Goal: Find specific page/section: Locate a particular part of the current website

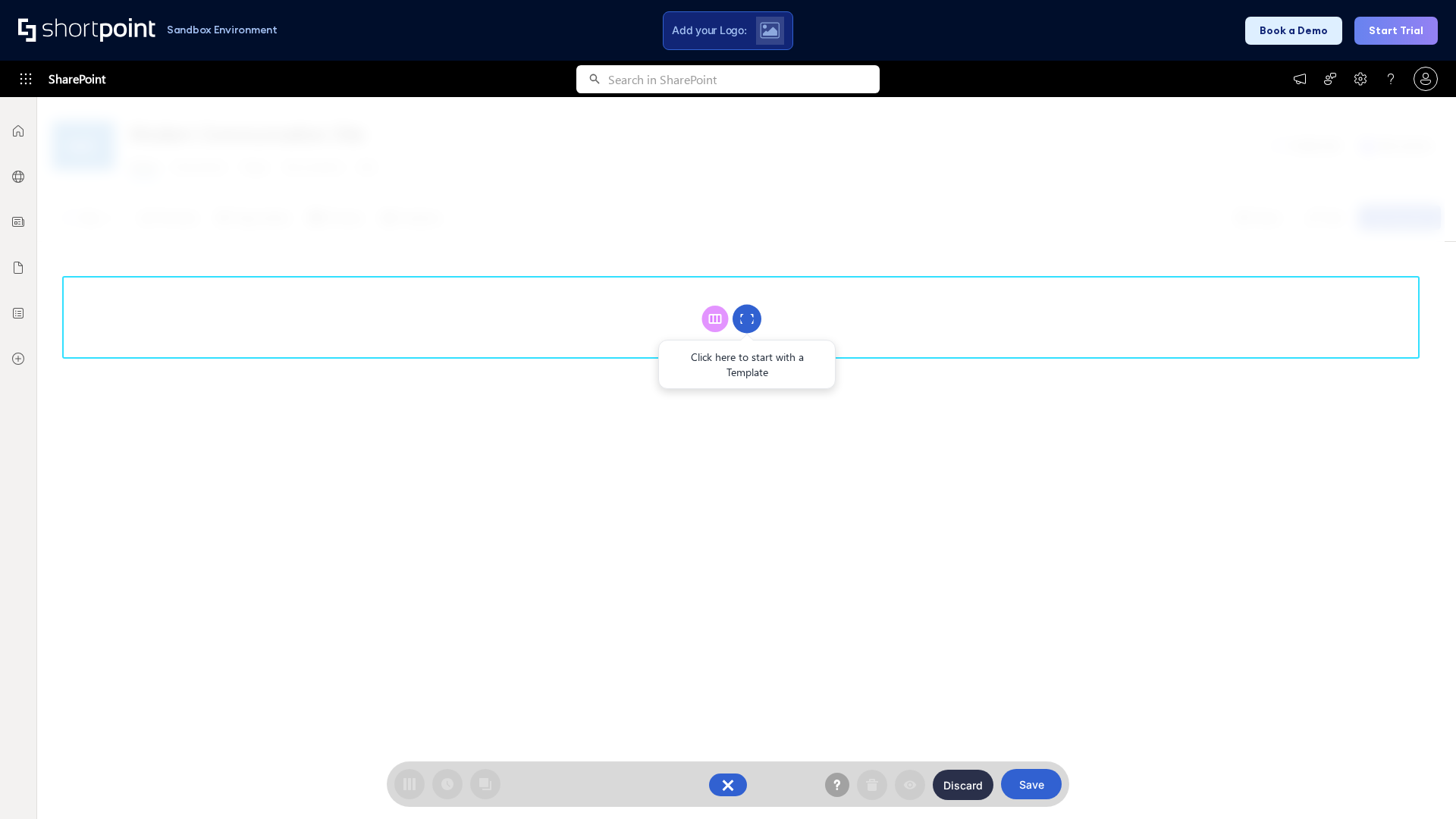
click at [747, 318] on circle at bounding box center [747, 319] width 29 height 29
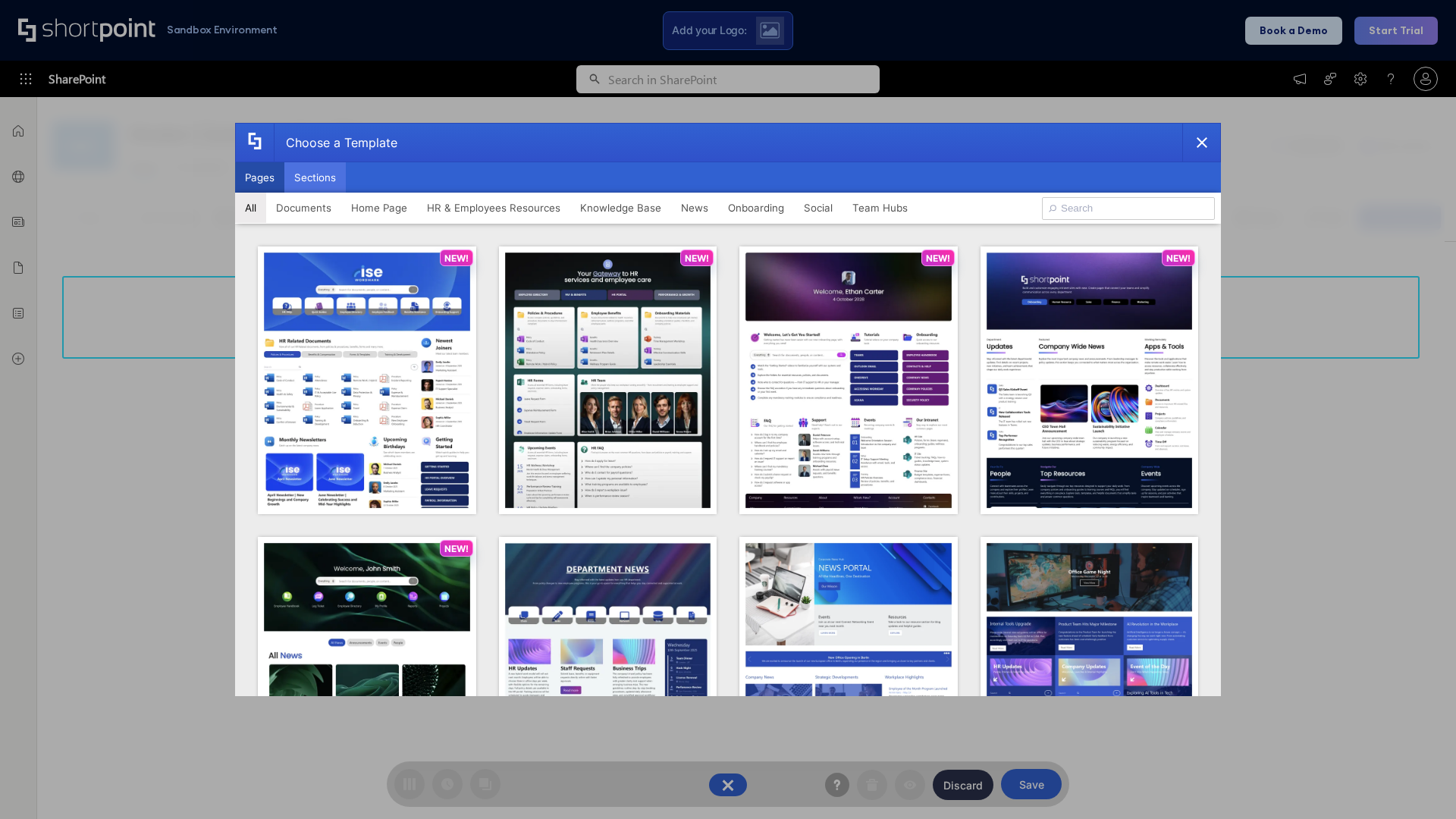
click at [315, 177] on button "Sections" at bounding box center [315, 177] width 61 height 30
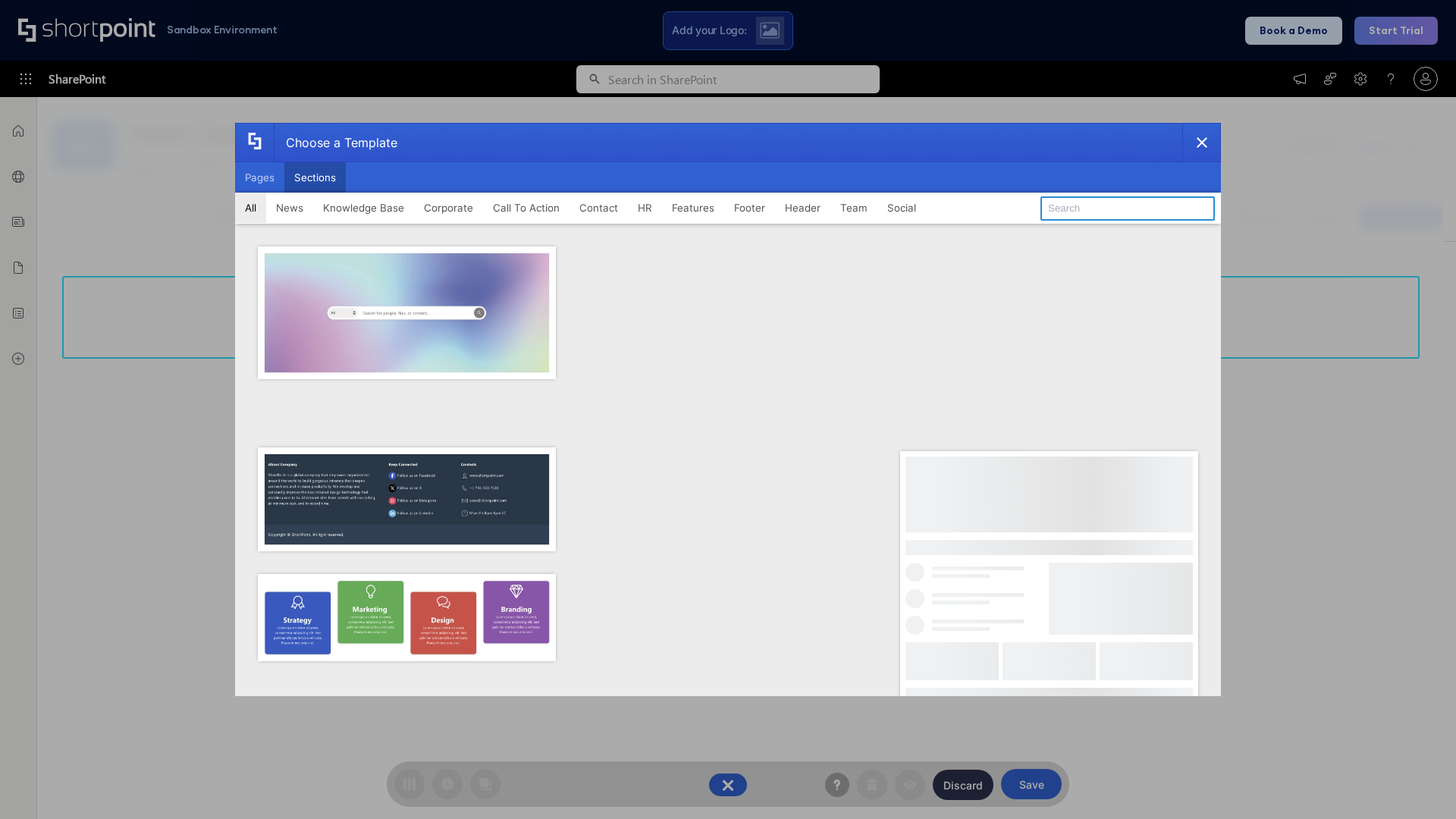
type input "Features Kit 5"
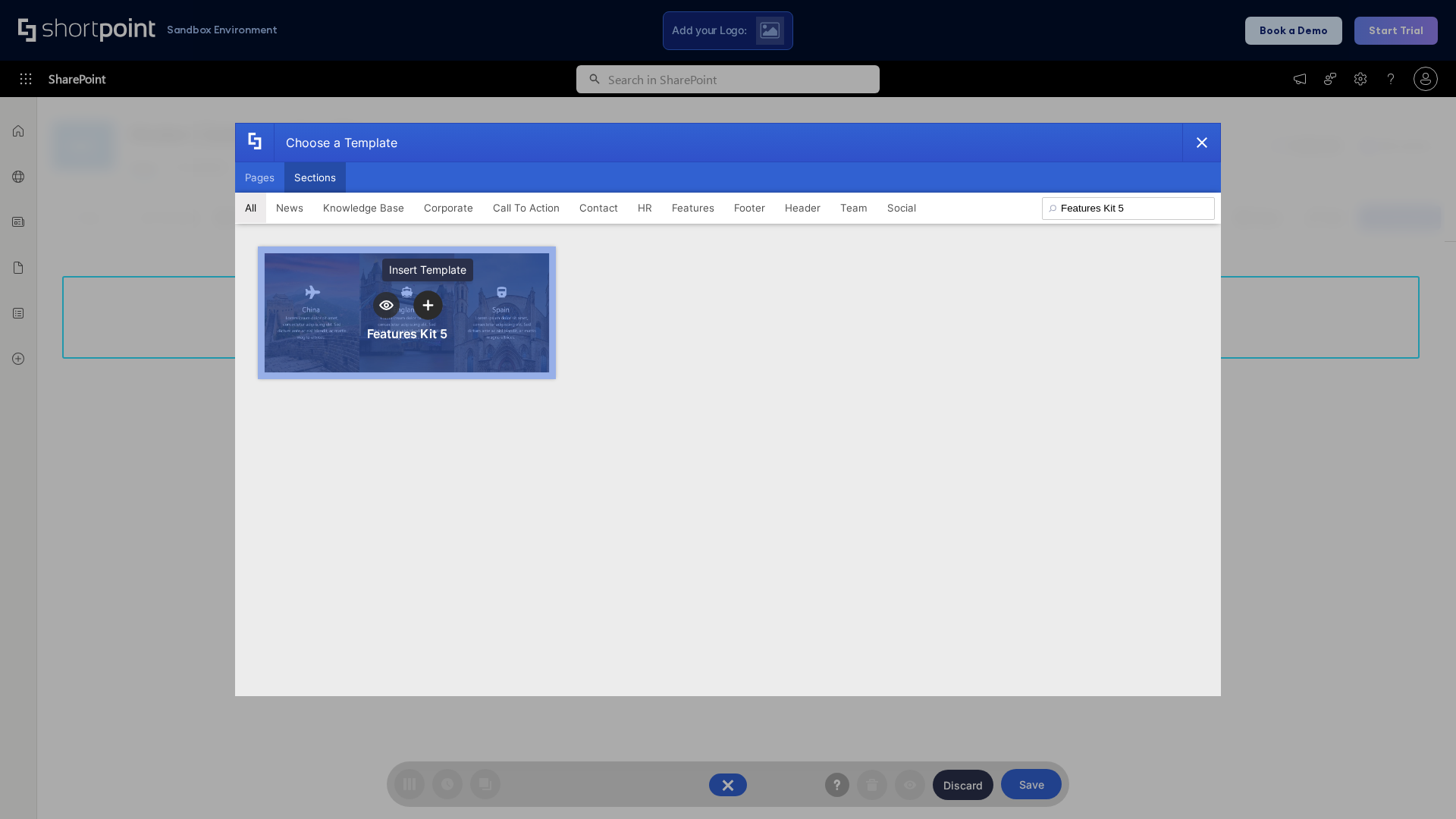
click at [428, 305] on icon "template selector" at bounding box center [428, 305] width 11 height 11
